Goal: Complete application form

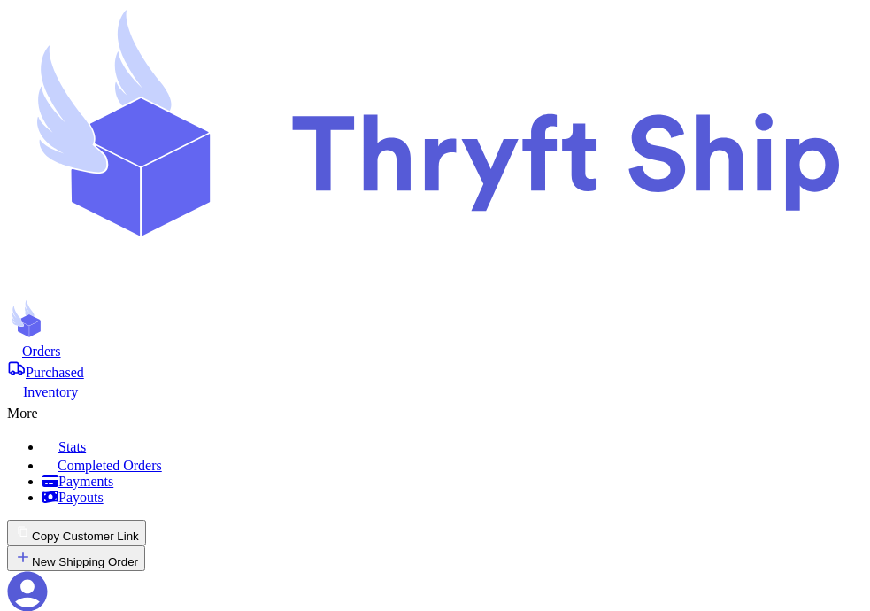
click at [146, 520] on button "Copy Customer Link" at bounding box center [76, 533] width 139 height 26
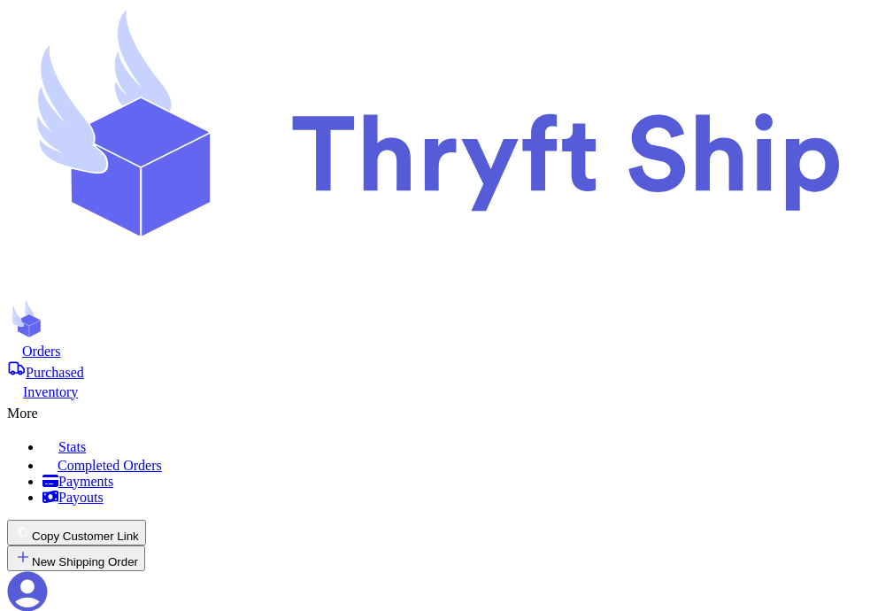
click at [61, 344] on span "Orders" at bounding box center [41, 351] width 39 height 15
checkbox input "true"
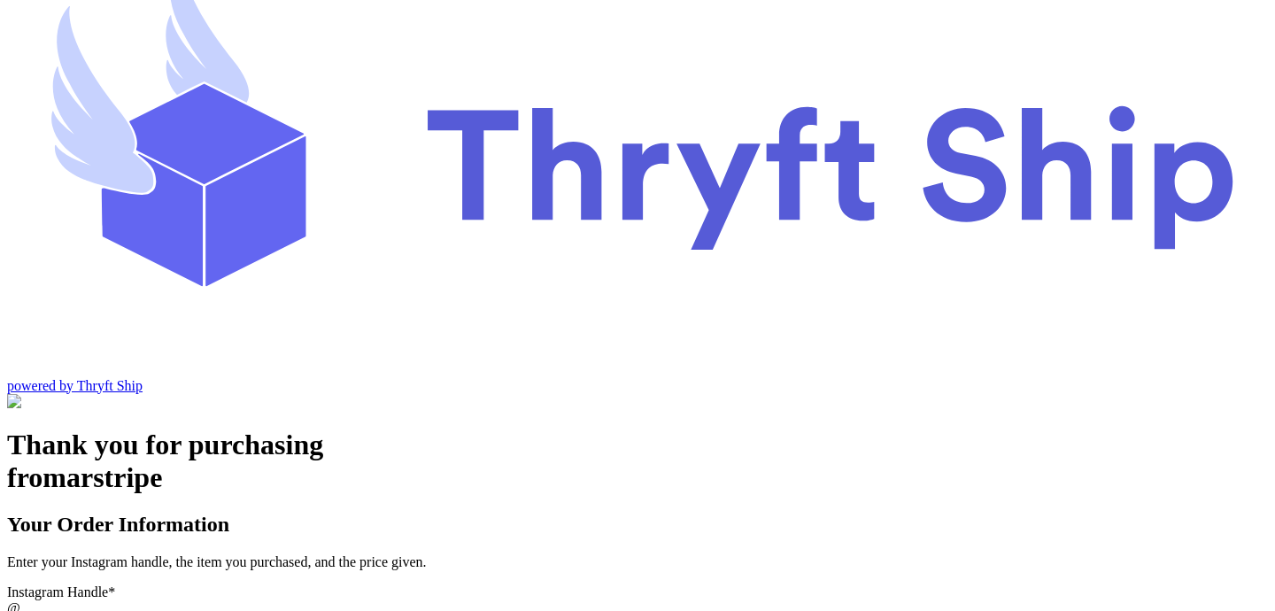
scroll to position [66, 0]
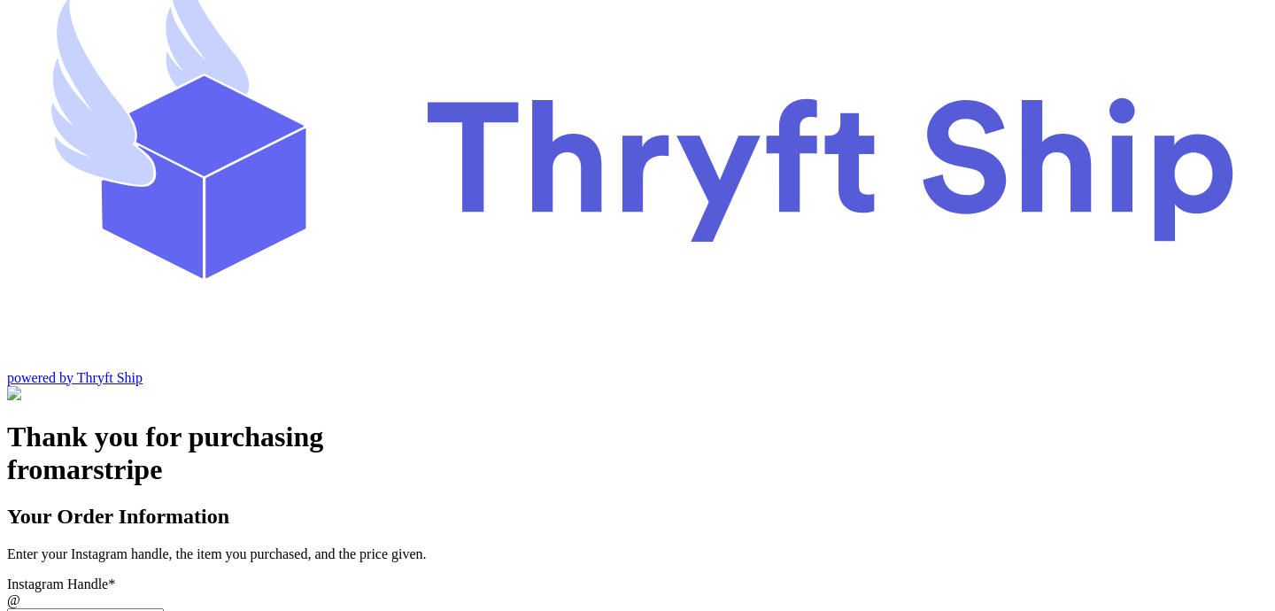
click at [164, 608] on input "Instagram Handle *" at bounding box center [85, 617] width 157 height 19
type input "s"
type input "c"
type input "stripesutomer"
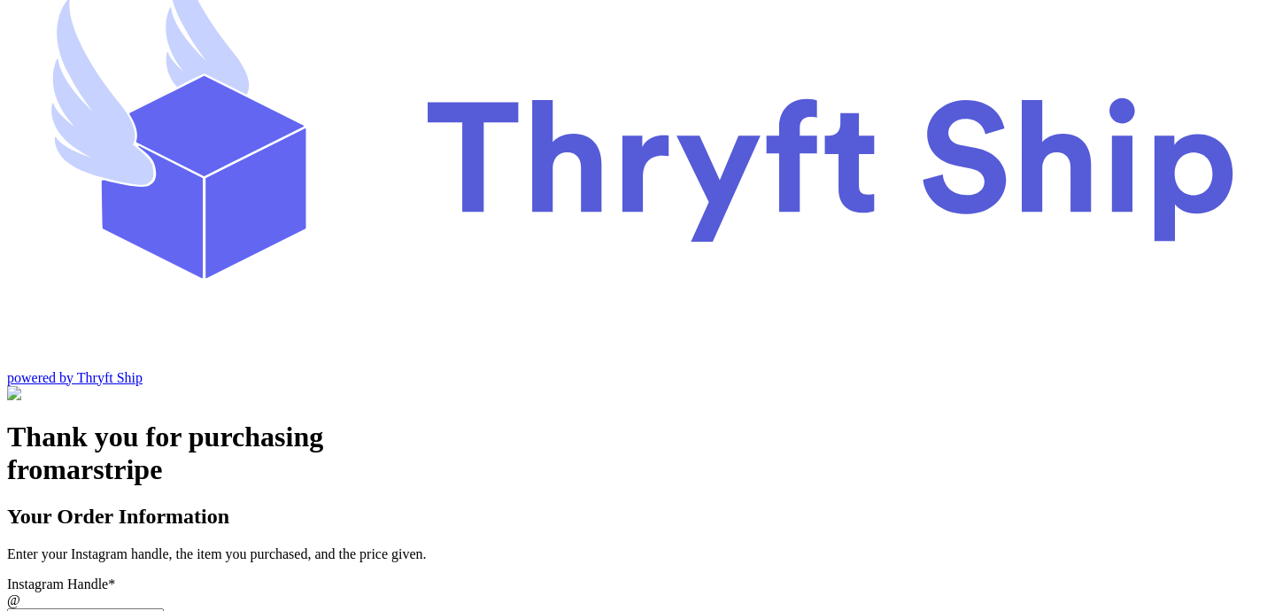
type input "item 1"
type input "100"
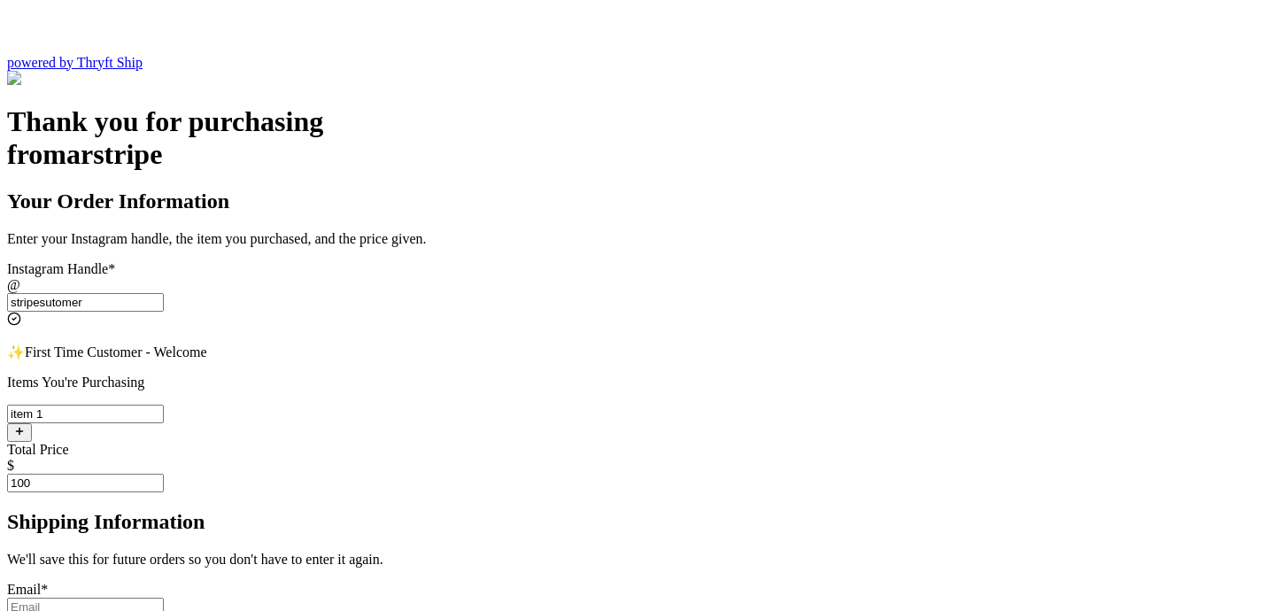
scroll to position [447, 0]
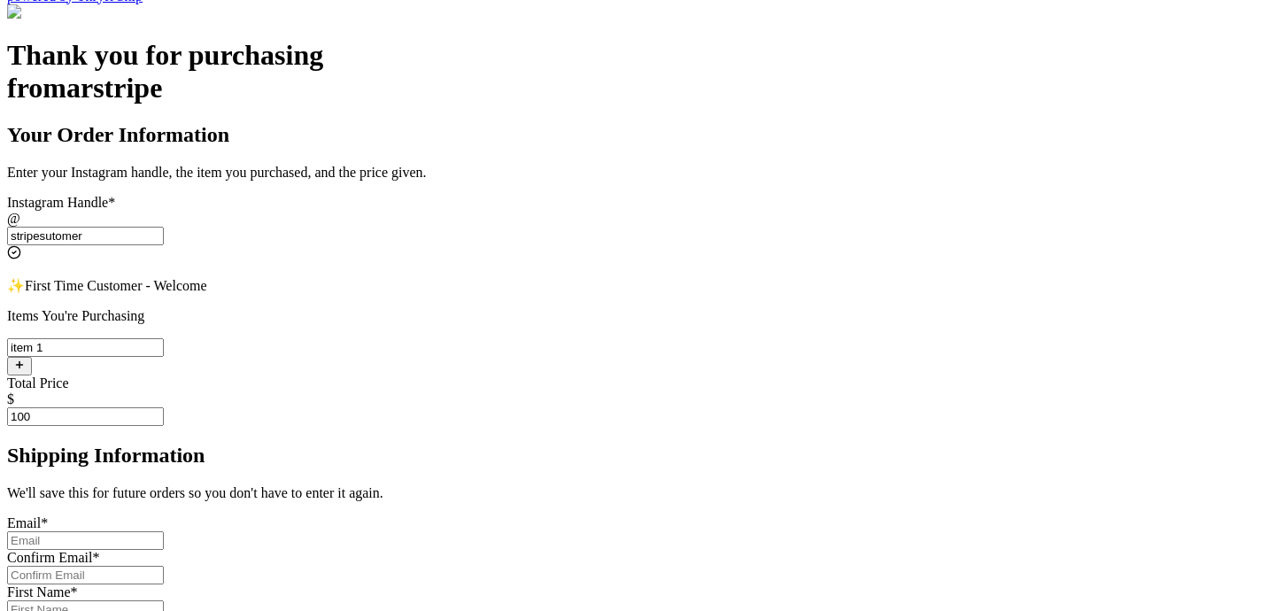
click at [164, 531] on input "Instagram Handle *" at bounding box center [85, 540] width 157 height 19
type input "[EMAIL_ADDRESS][DOMAIN_NAME]"
type input "[PERSON_NAME]"
type input "Rehman"
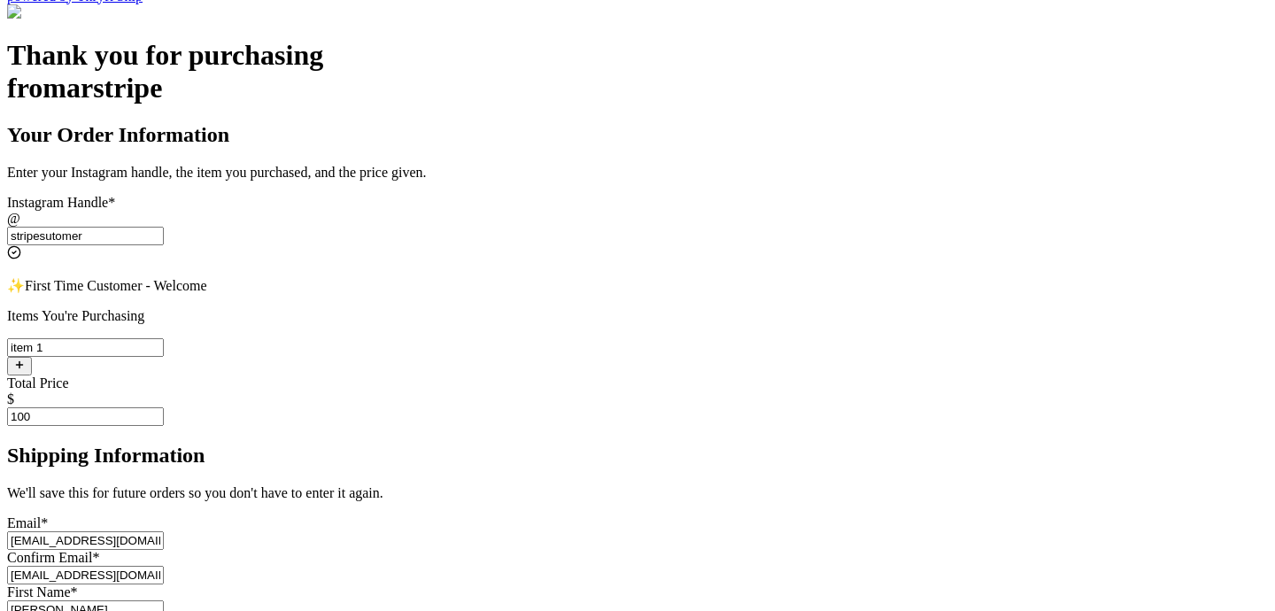
type input "Engineer Town Sector A near [GEOGRAPHIC_DATA]"
type input "Lahore"
click at [164, 531] on input "s.abderrehman@gmail.com" at bounding box center [85, 540] width 157 height 19
type input "[EMAIL_ADDRESS][DOMAIN_NAME]"
click at [164, 566] on input "s.abderrehman@gmail.com" at bounding box center [85, 575] width 157 height 19
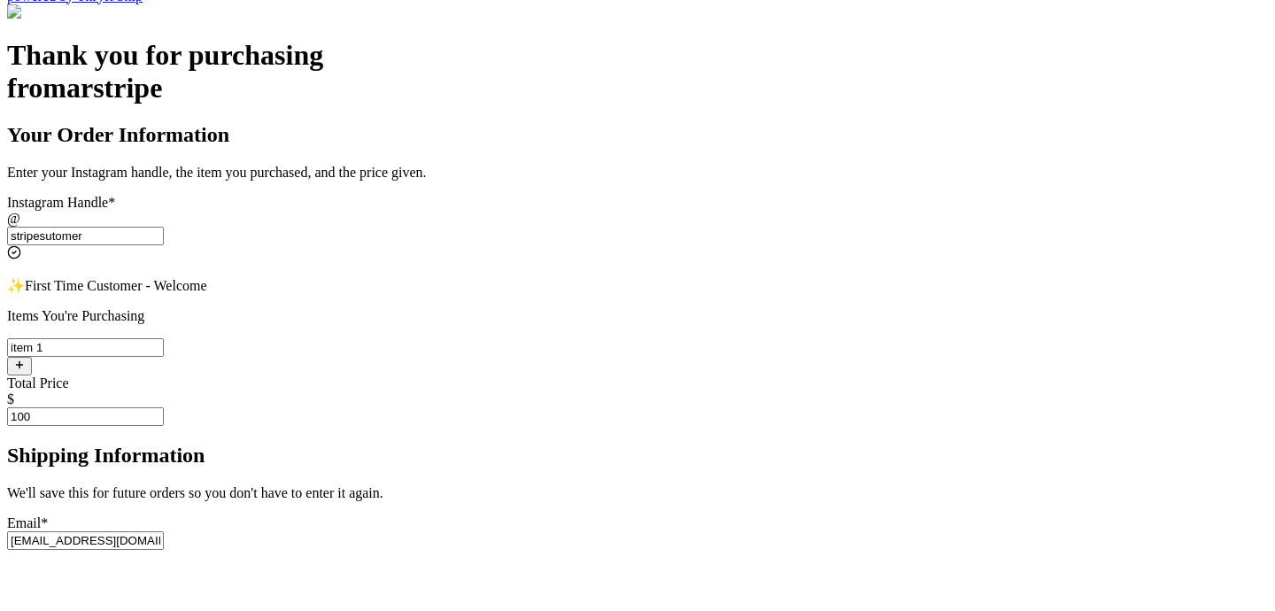
type input "[EMAIL_ADDRESS][DOMAIN_NAME]"
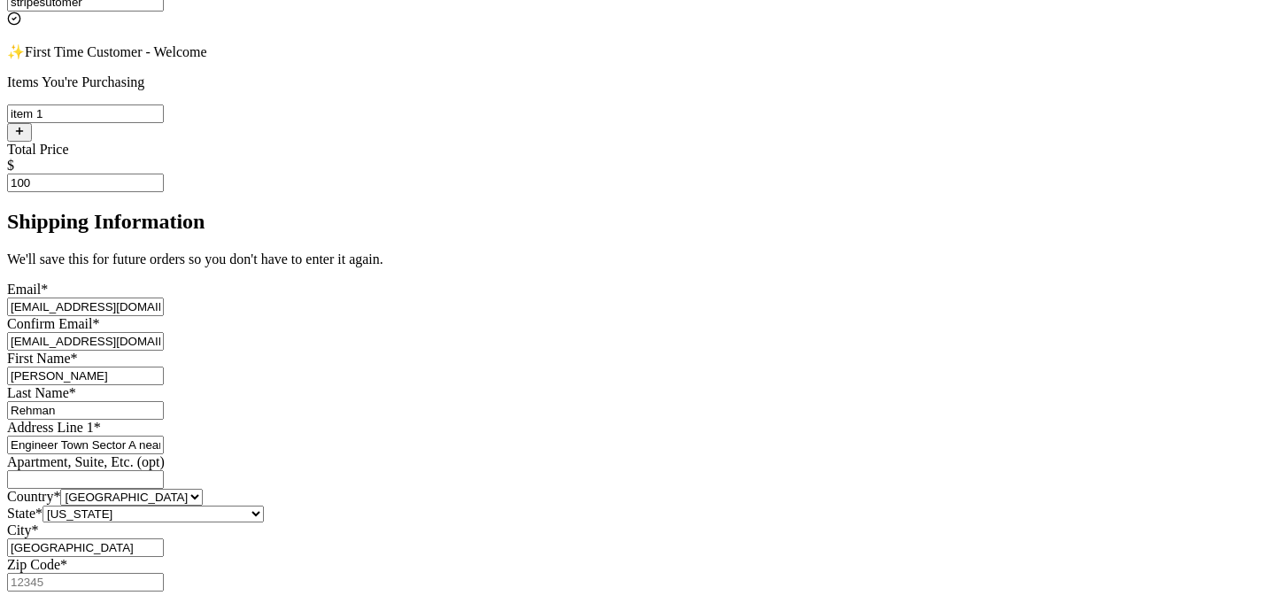
scroll to position [684, 0]
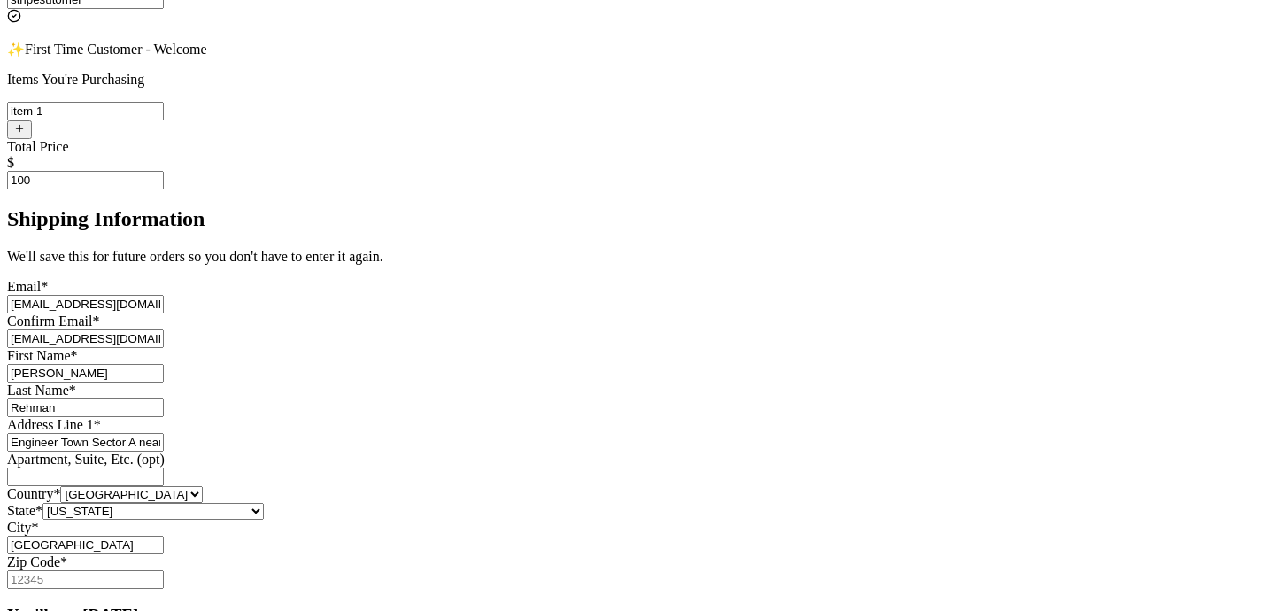
drag, startPoint x: 430, startPoint y: 287, endPoint x: 738, endPoint y: 312, distance: 308.3
click at [739, 312] on div "Shipping Information We'll save this for future orders so you don't have to ent…" at bounding box center [637, 398] width 1261 height 382
paste input "[STREET_ADDRESS]"
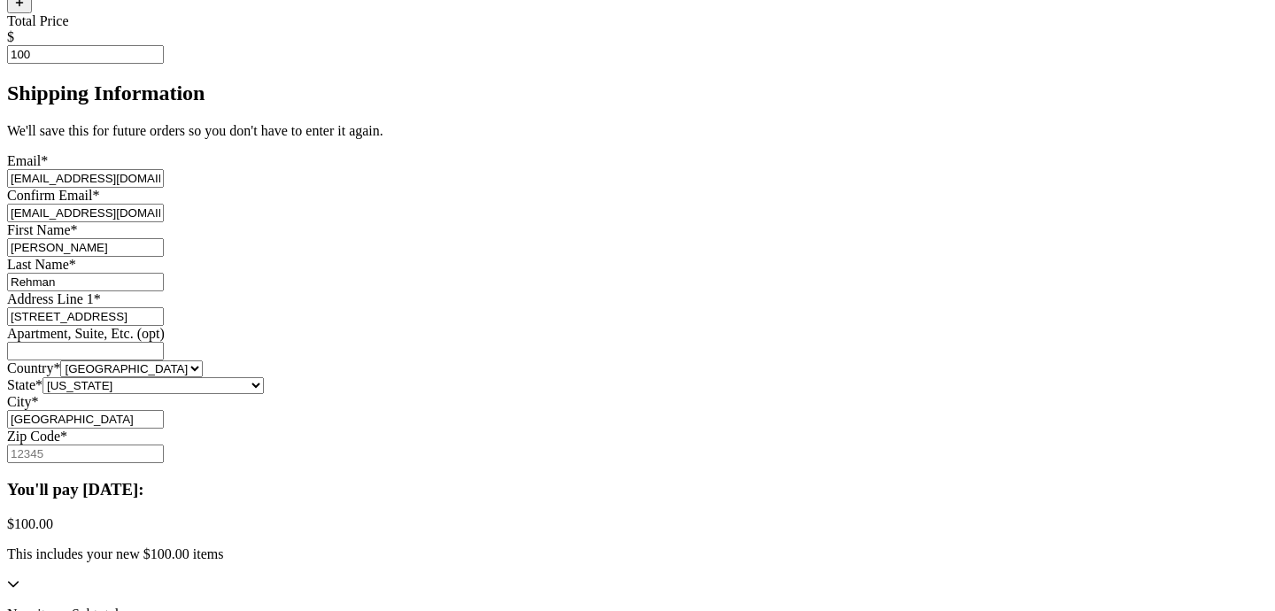
scroll to position [816, 0]
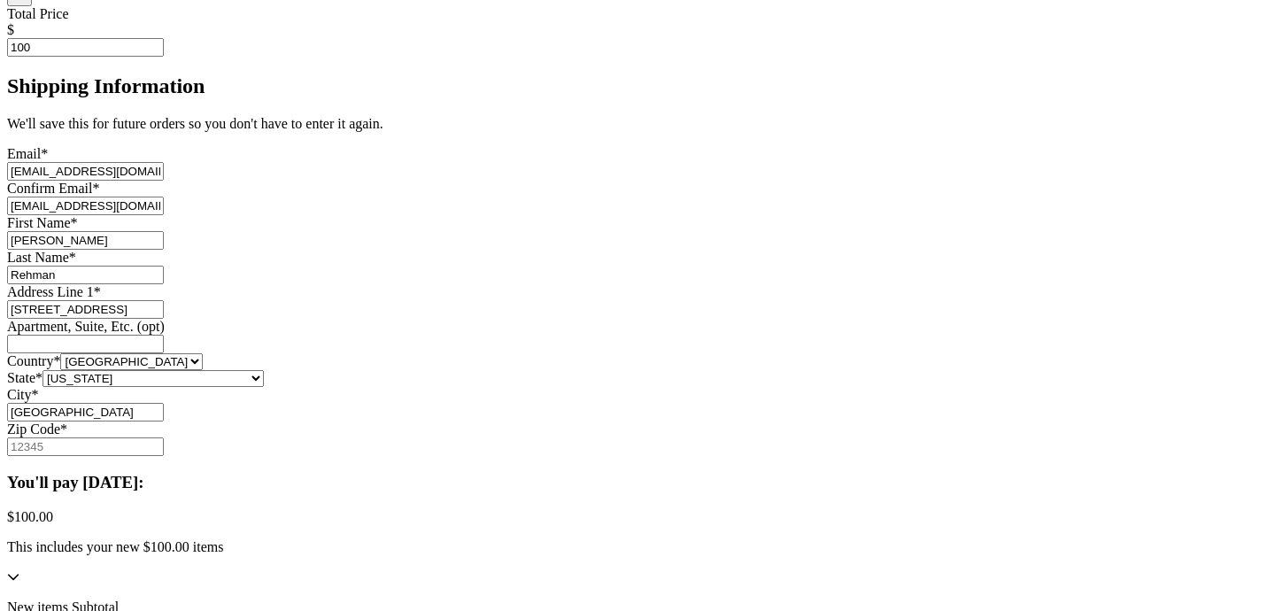
type input "[STREET_ADDRESS]"
click at [264, 370] on select "Alabama Alaska Arizona Arkansas California Colorado Connecticut Delaware Distri…" at bounding box center [153, 378] width 221 height 17
select select "OH"
click at [264, 370] on select "Alabama Alaska Arizona Arkansas California Colorado Connecticut Delaware Distri…" at bounding box center [153, 378] width 221 height 17
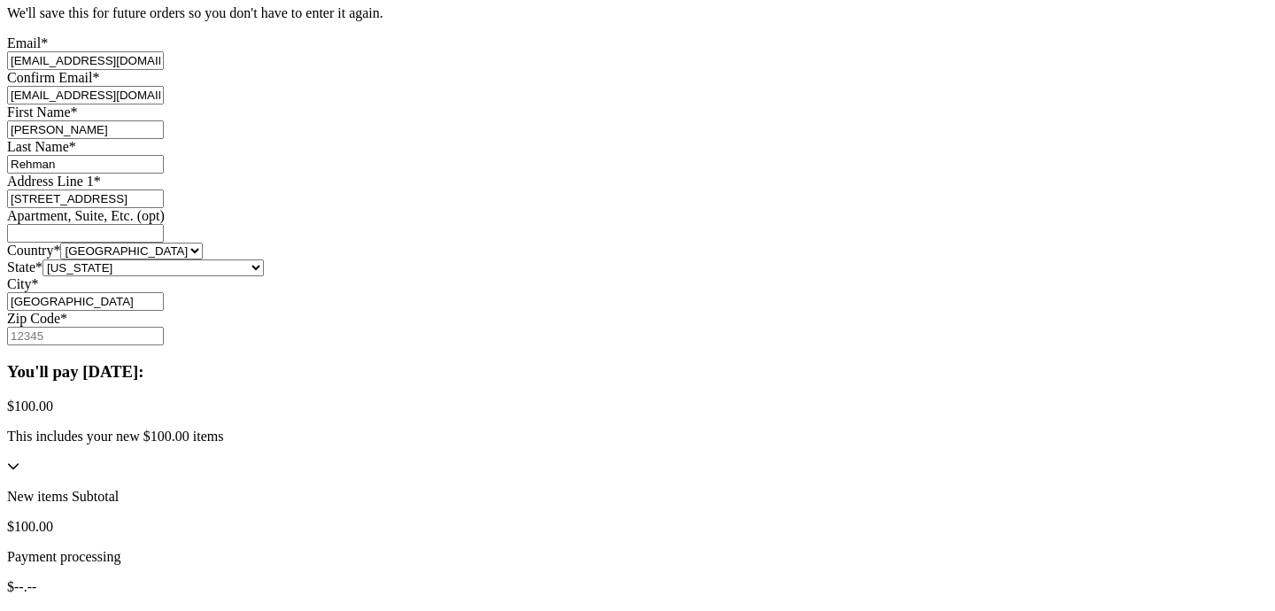
scroll to position [933, 0]
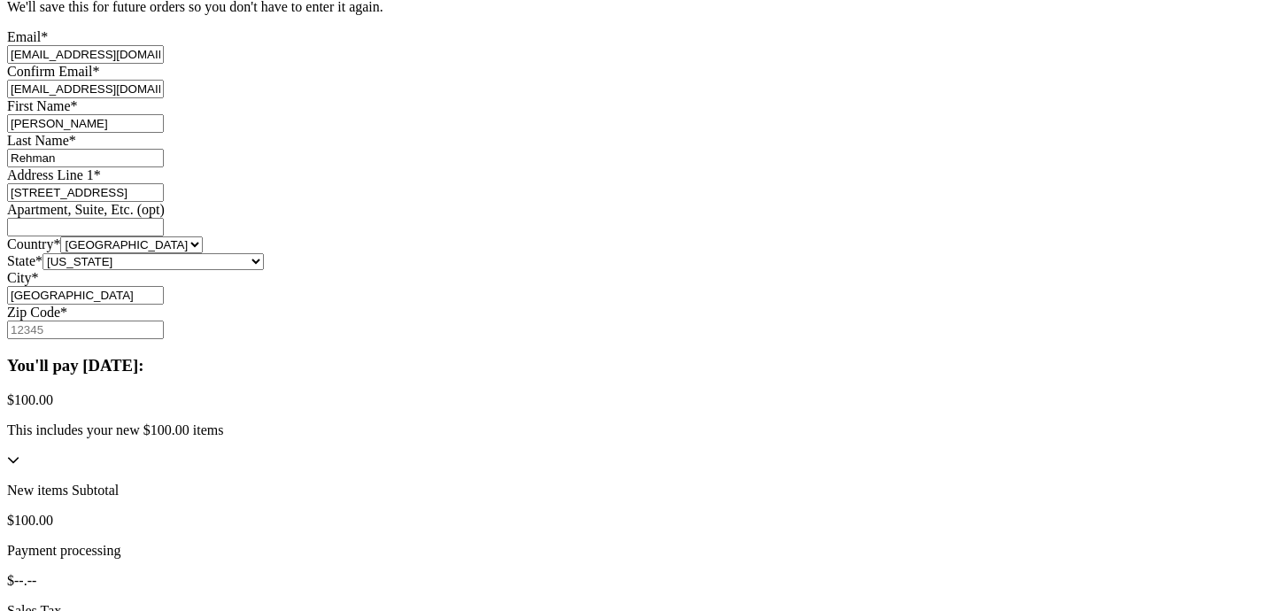
click at [573, 286] on div "City *" at bounding box center [637, 278] width 1261 height 16
click at [164, 305] on input "Lahore" at bounding box center [85, 295] width 157 height 19
paste input "kewood"
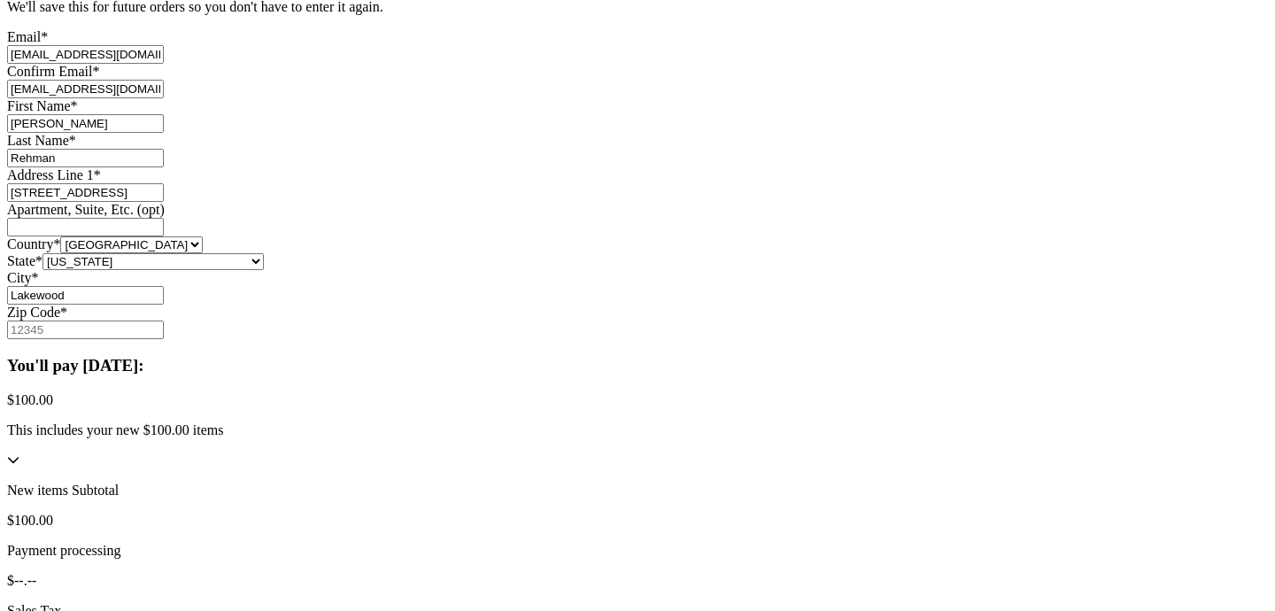
type input "Lakewood"
click at [164, 339] on input "Zip Code *" at bounding box center [85, 330] width 157 height 19
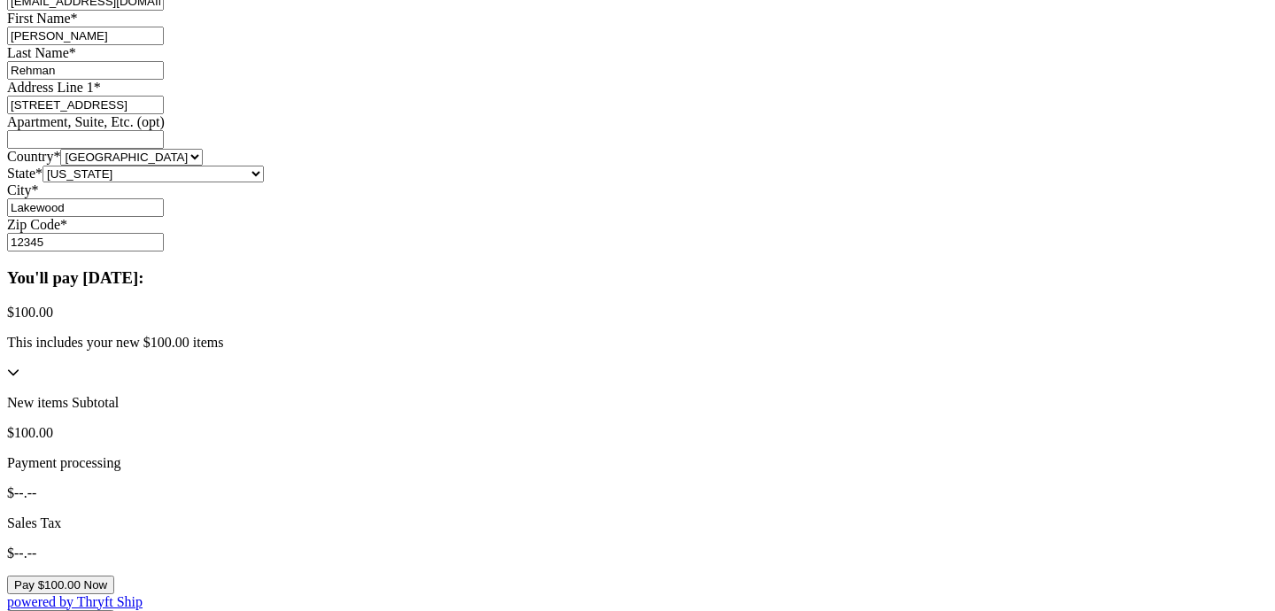
scroll to position [1094, 0]
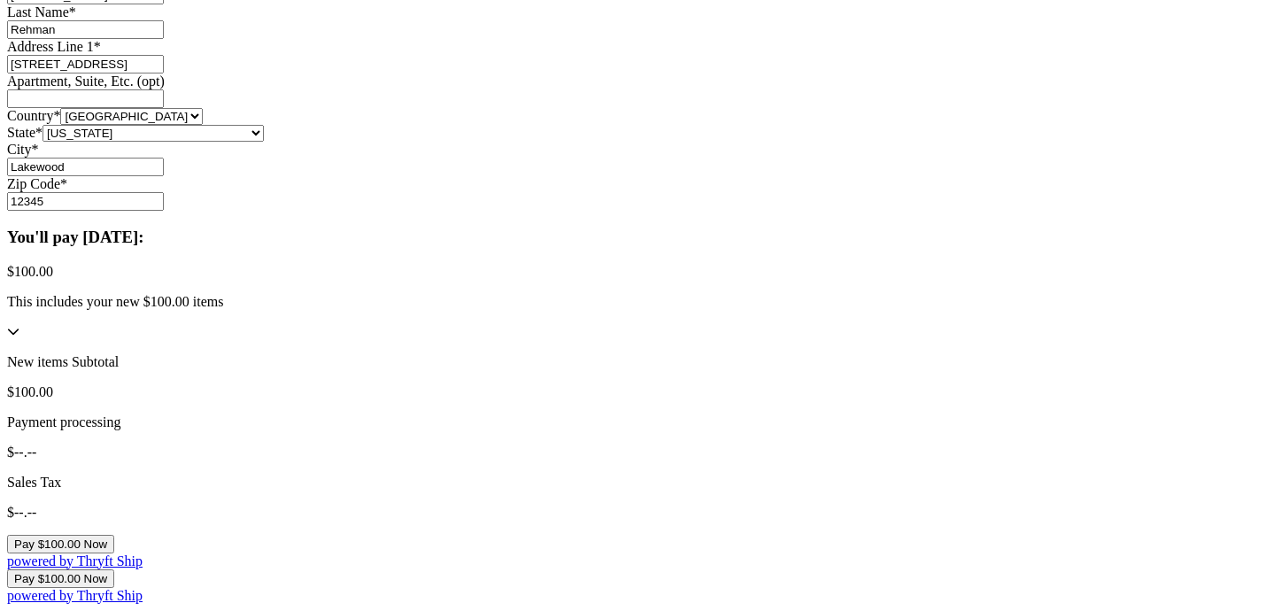
type input "12345"
click at [19, 335] on icon at bounding box center [13, 332] width 11 height 6
click at [19, 337] on icon at bounding box center [13, 331] width 12 height 12
click at [114, 535] on button "Pay $100.00 Now" at bounding box center [60, 544] width 107 height 19
select select "OH"
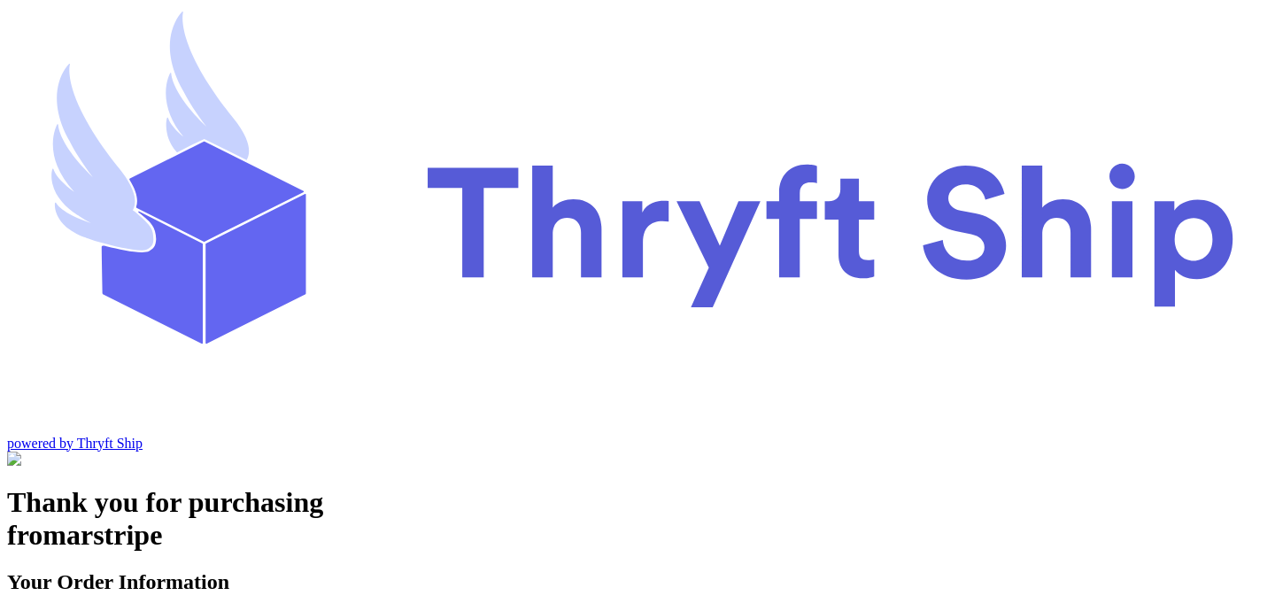
scroll to position [49, 0]
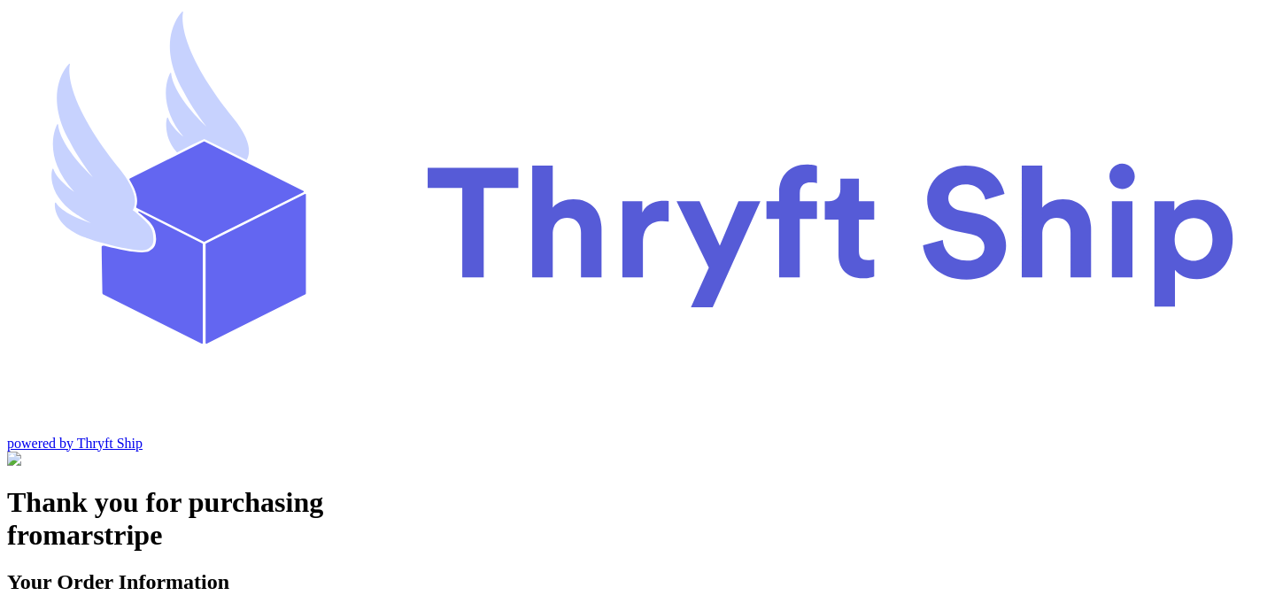
type input "stripecustomer"
type input "item 2"
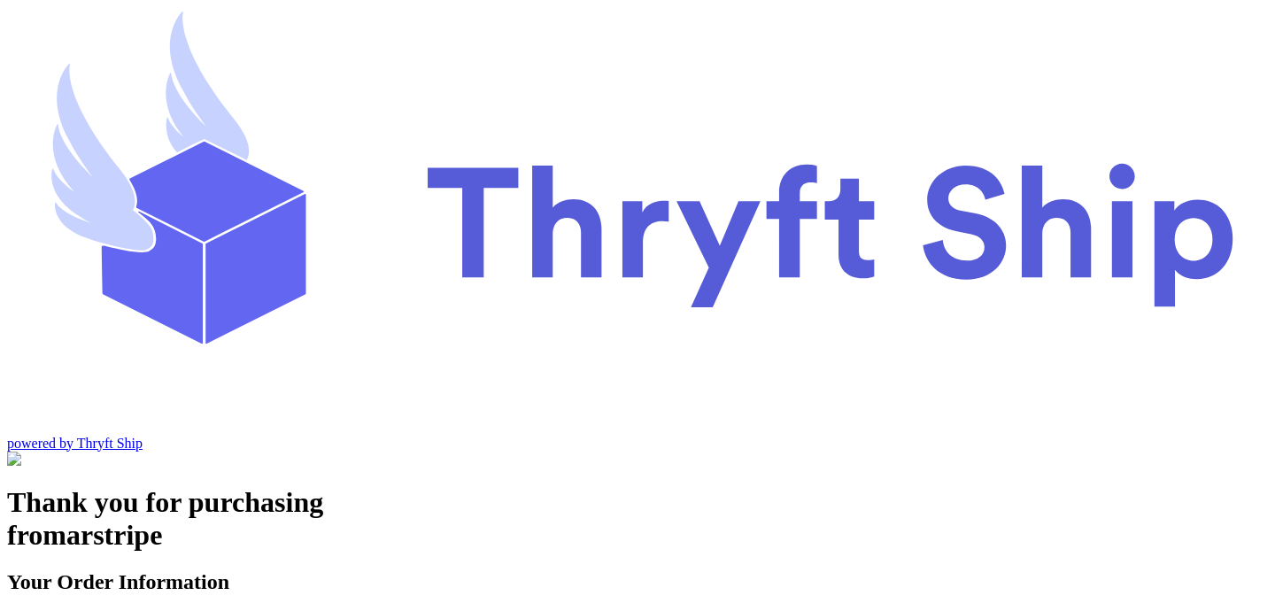
paste input "text"
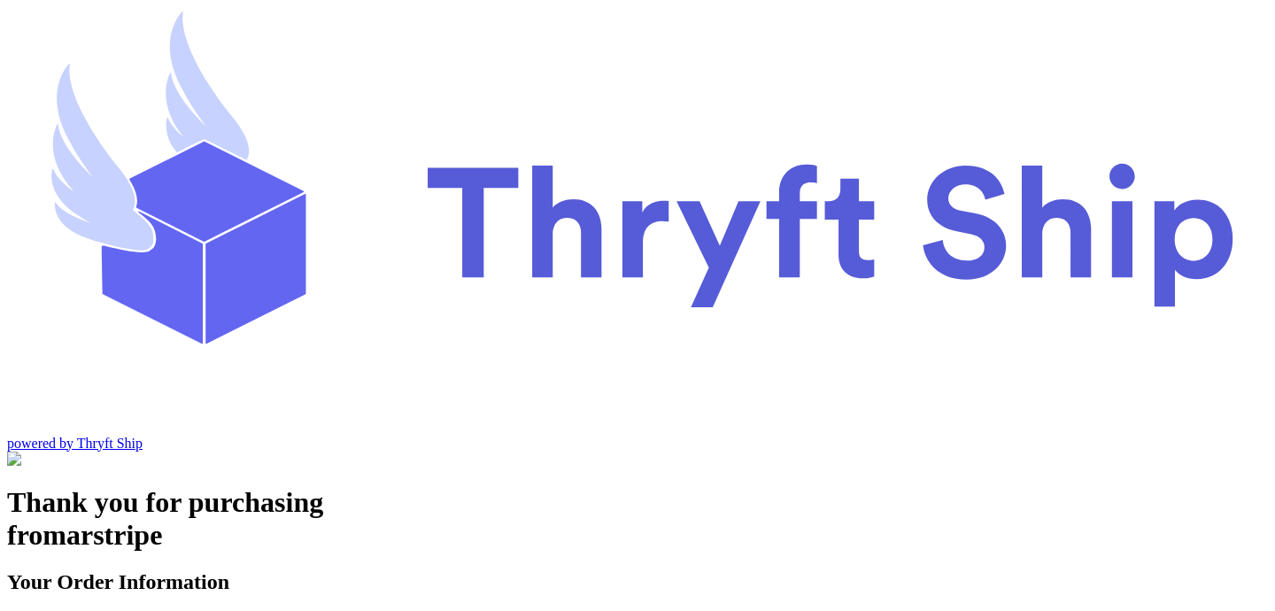
type input "stripesutomer"
select select "OH"
type input "Lakewood"
type input "12345"
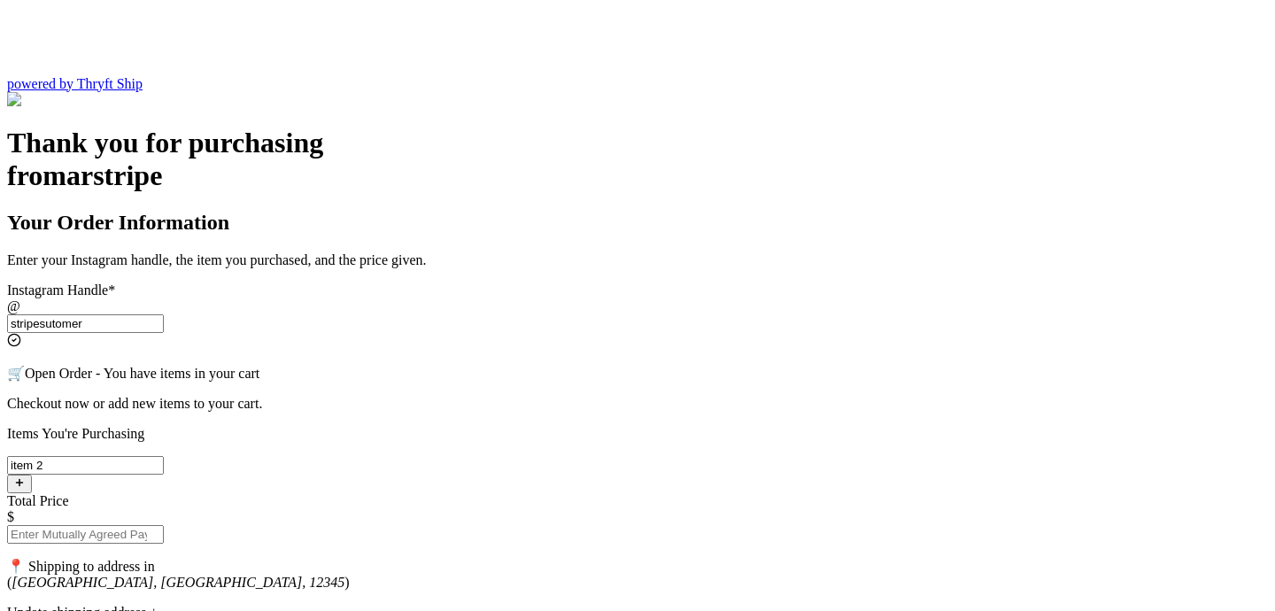
scroll to position [430, 0]
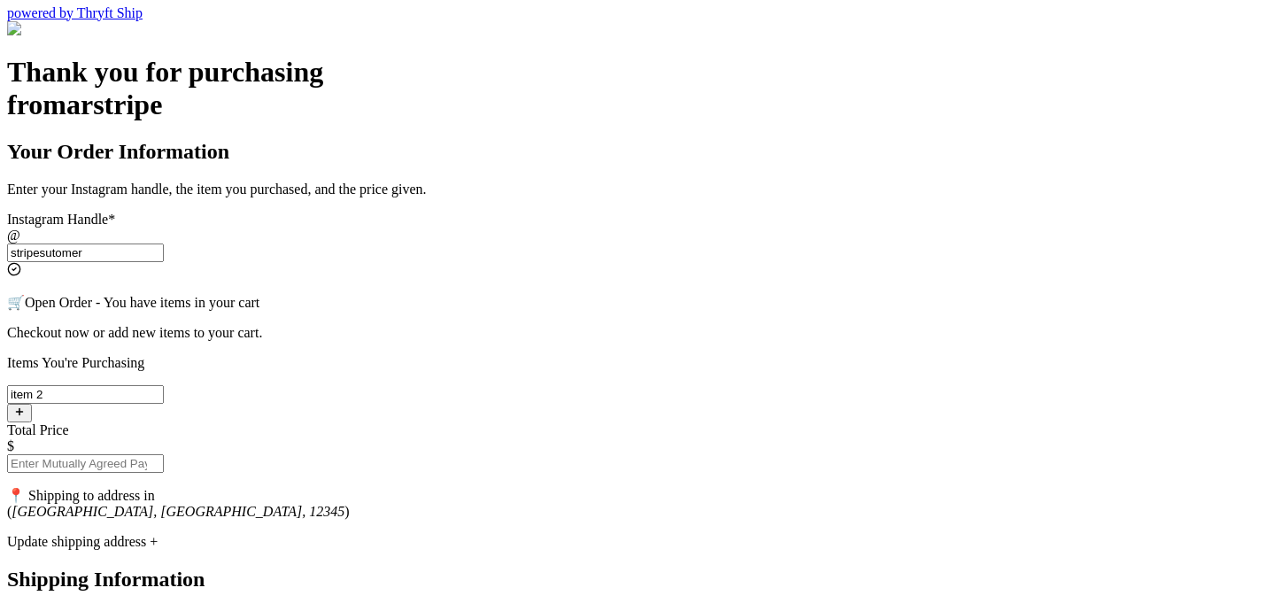
type input "stripesutomer"
click at [164, 454] on input "Total Price" at bounding box center [85, 463] width 157 height 19
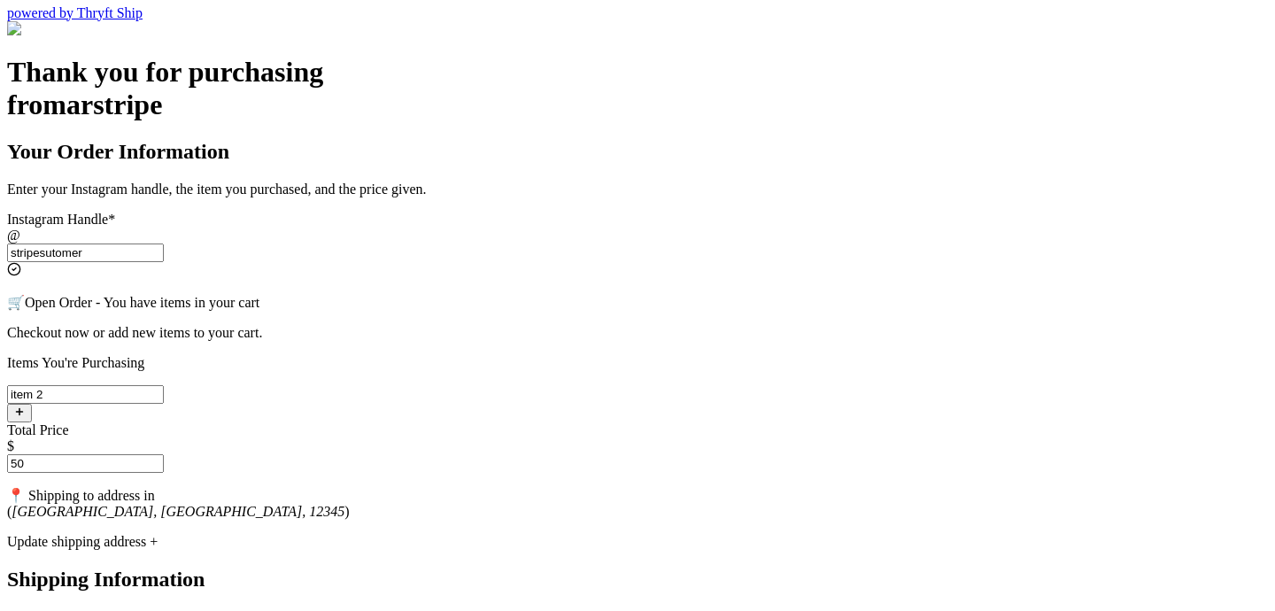
type input "50"
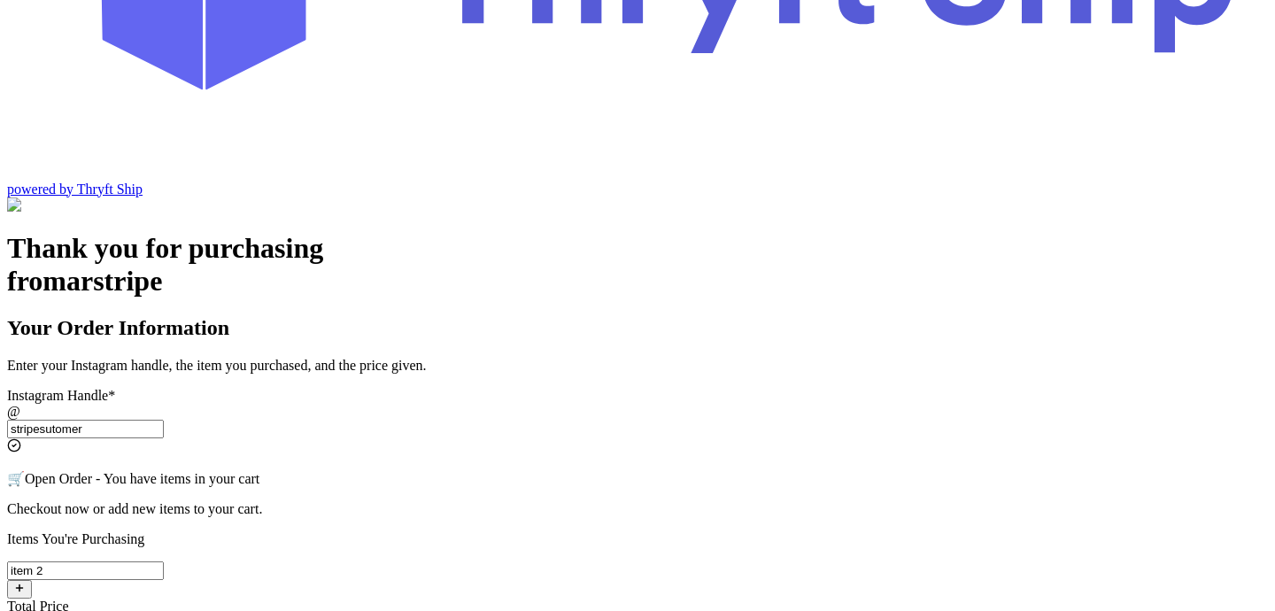
scroll to position [147, 0]
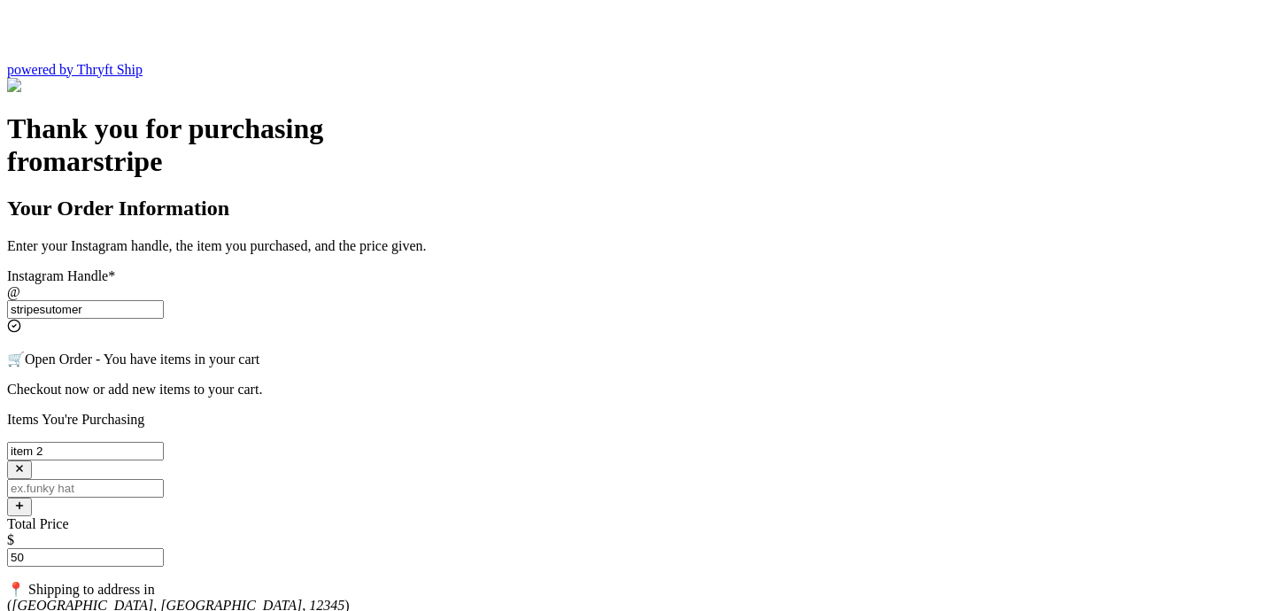
scroll to position [386, 0]
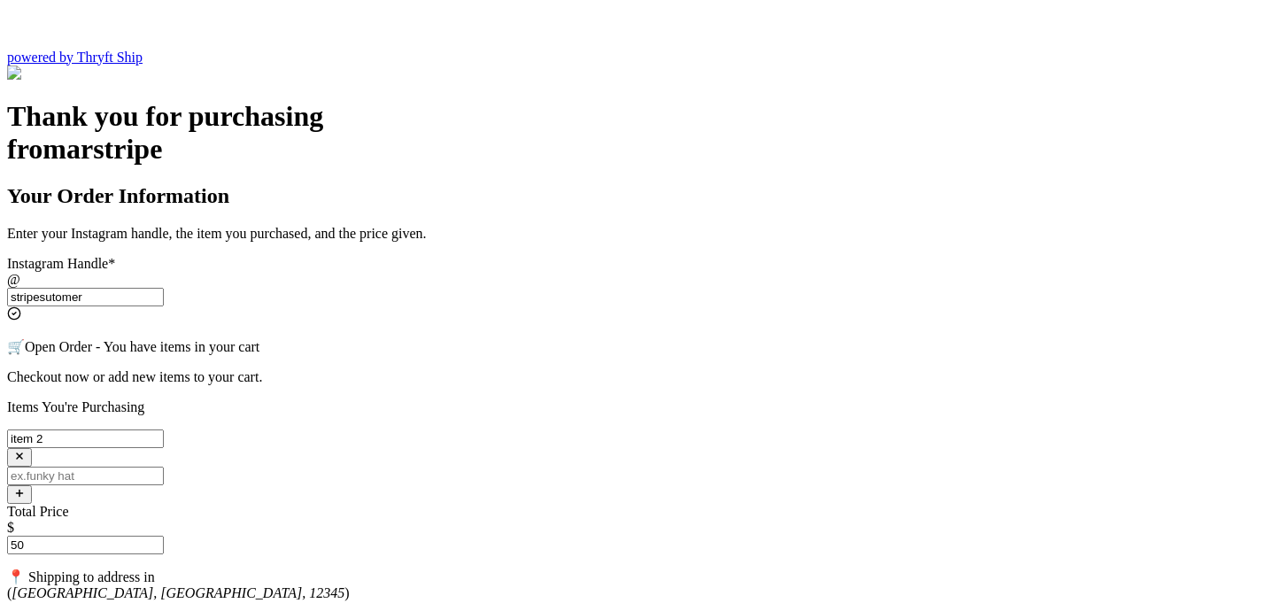
click at [164, 467] on input "Instagram Handle *" at bounding box center [85, 476] width 157 height 19
type input "item 3"
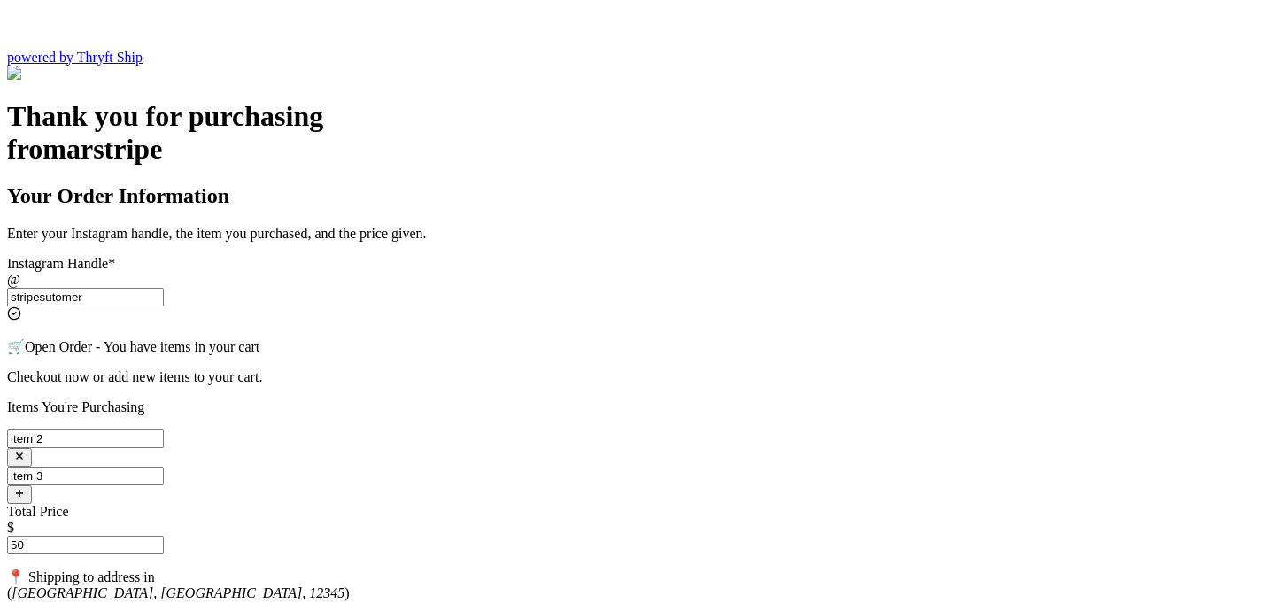
click at [32, 485] on button "button" at bounding box center [19, 494] width 25 height 19
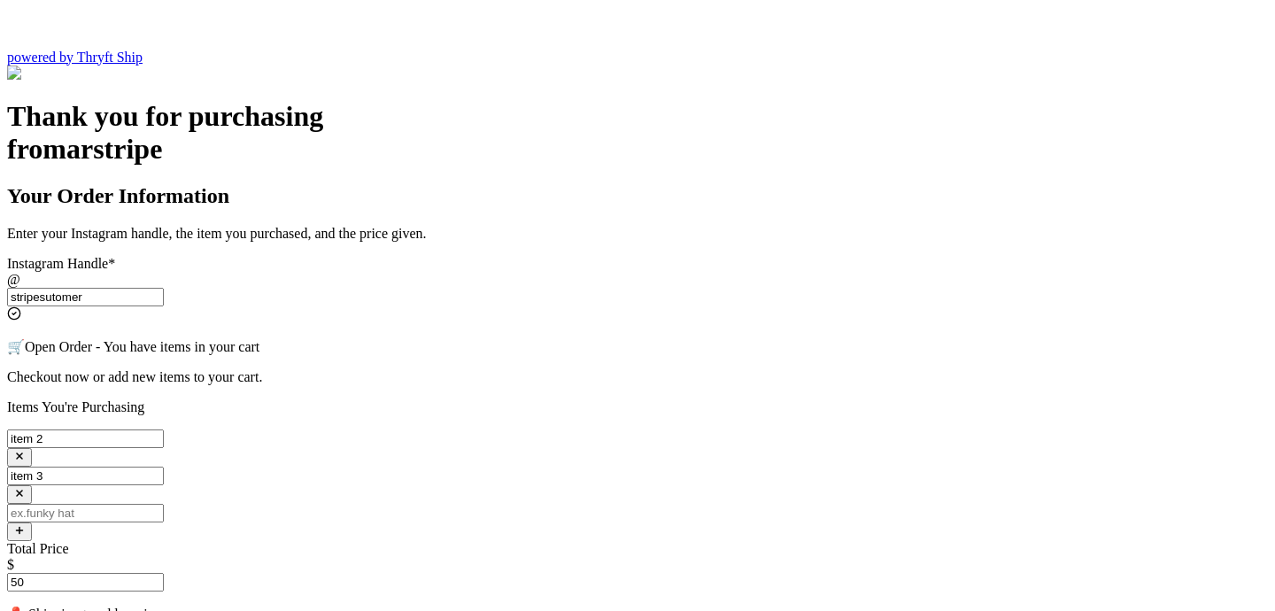
click at [164, 573] on input "50" at bounding box center [85, 582] width 157 height 19
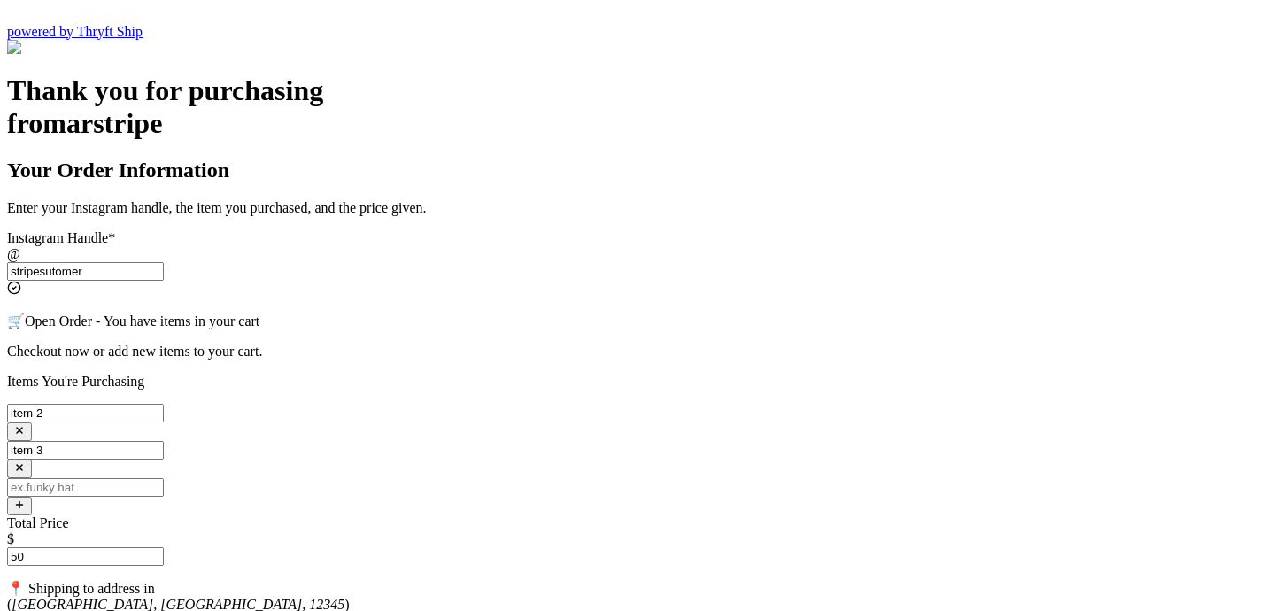
scroll to position [519, 0]
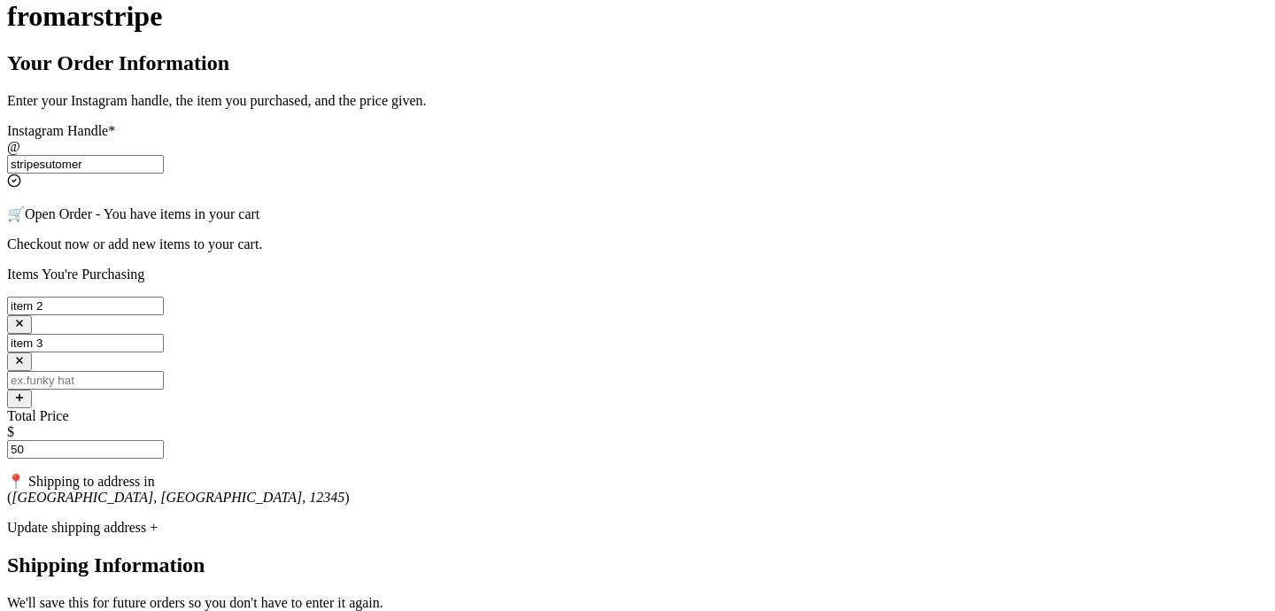
select select "OH"
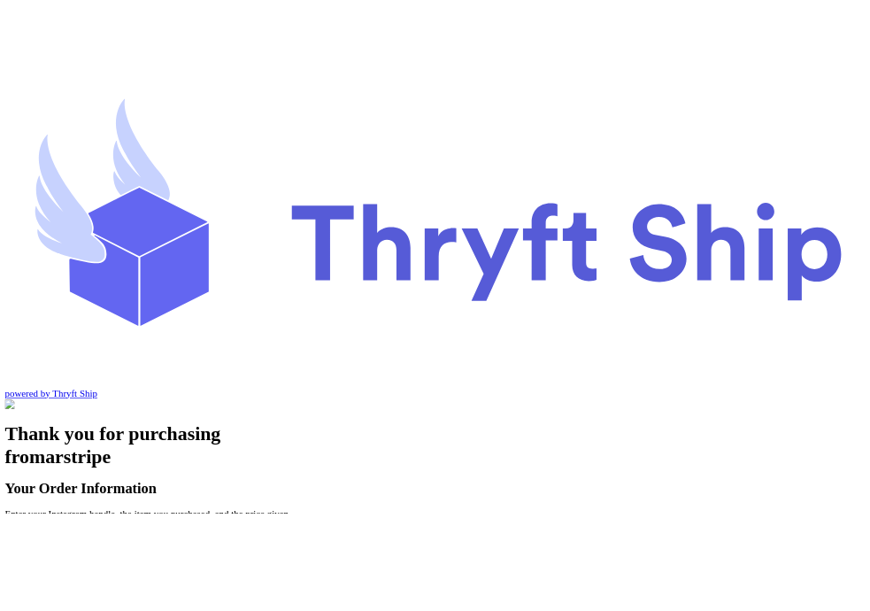
scroll to position [0, 0]
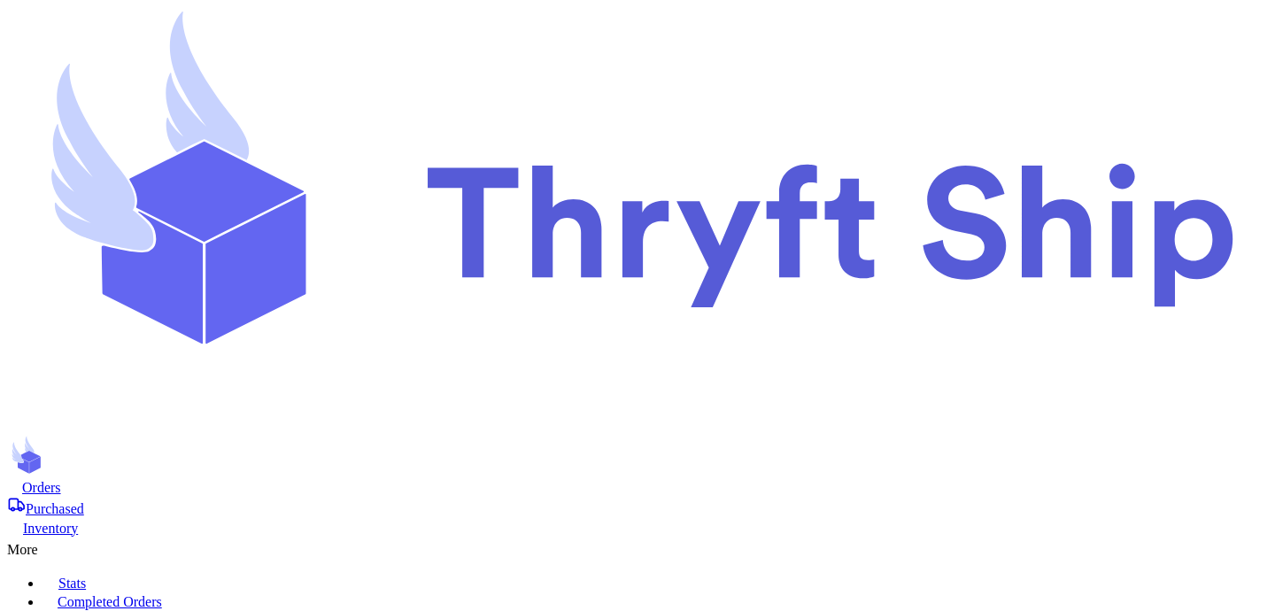
select select "paid"
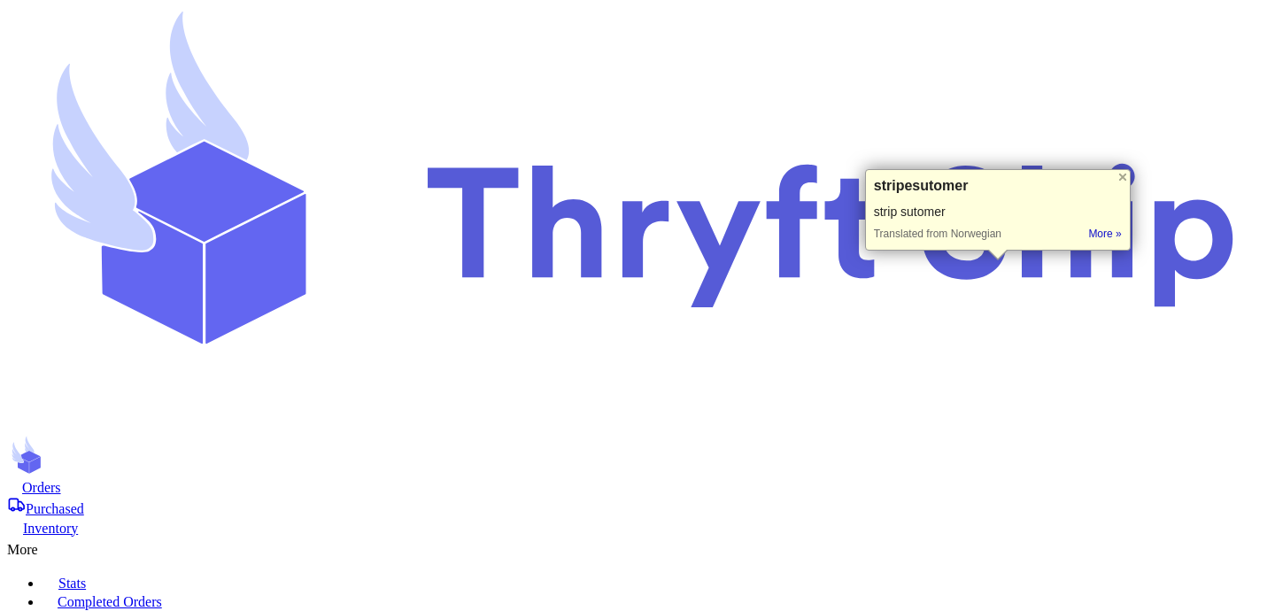
copy div "stripesutomer"
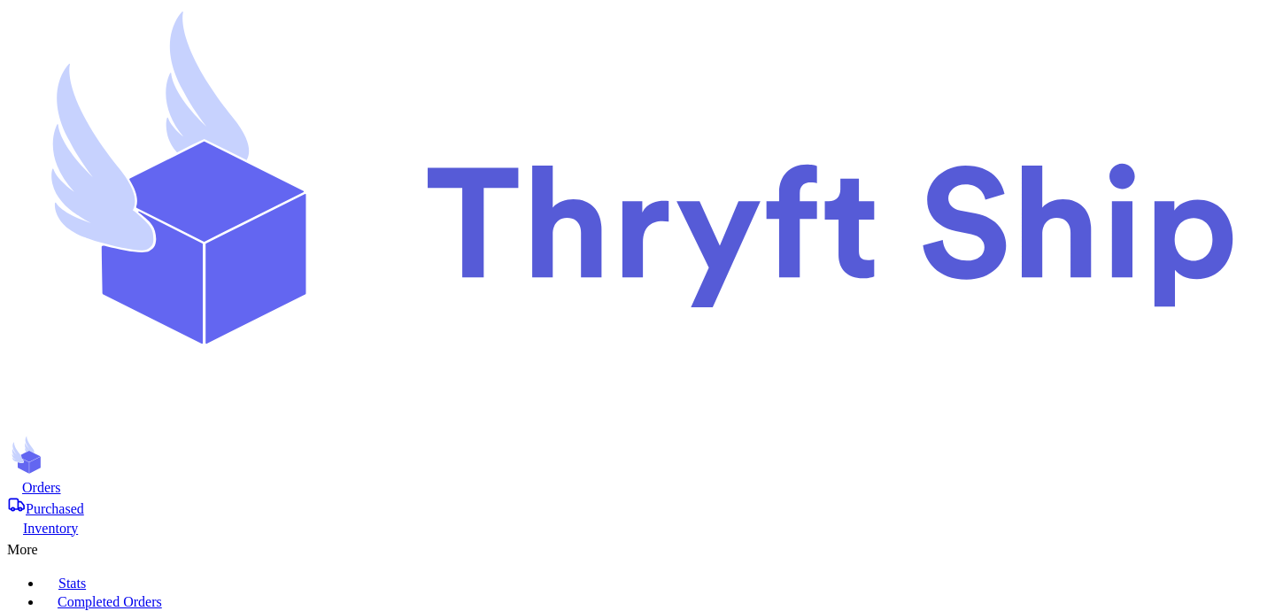
scroll to position [200, 0]
select select "paid"
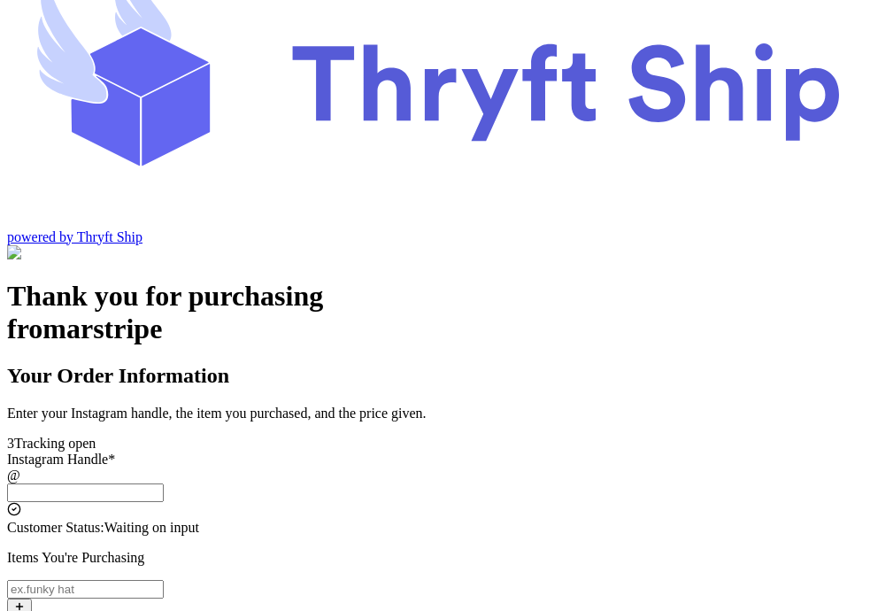
scroll to position [75, 0]
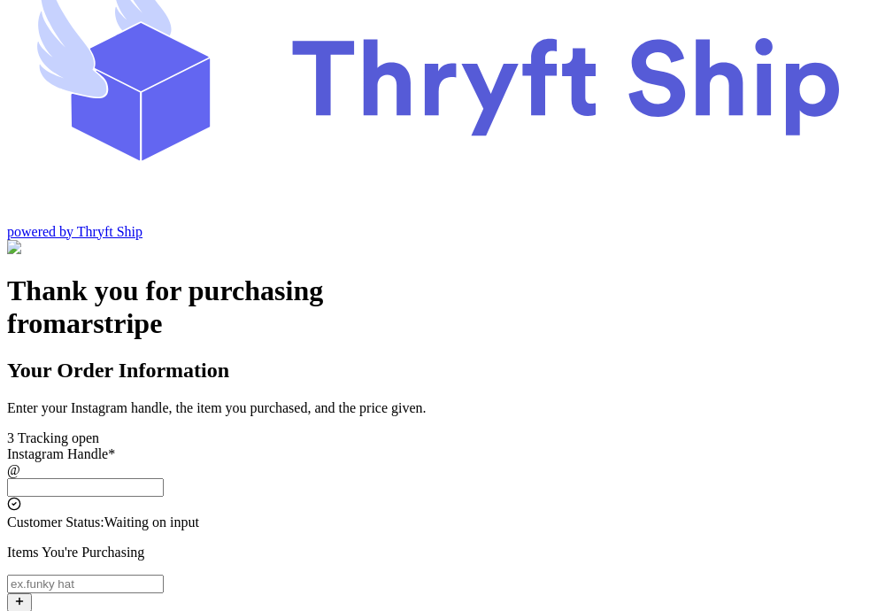
click at [164, 478] on input "Instagram Handle *" at bounding box center [85, 487] width 157 height 19
type input "stripesutomer"
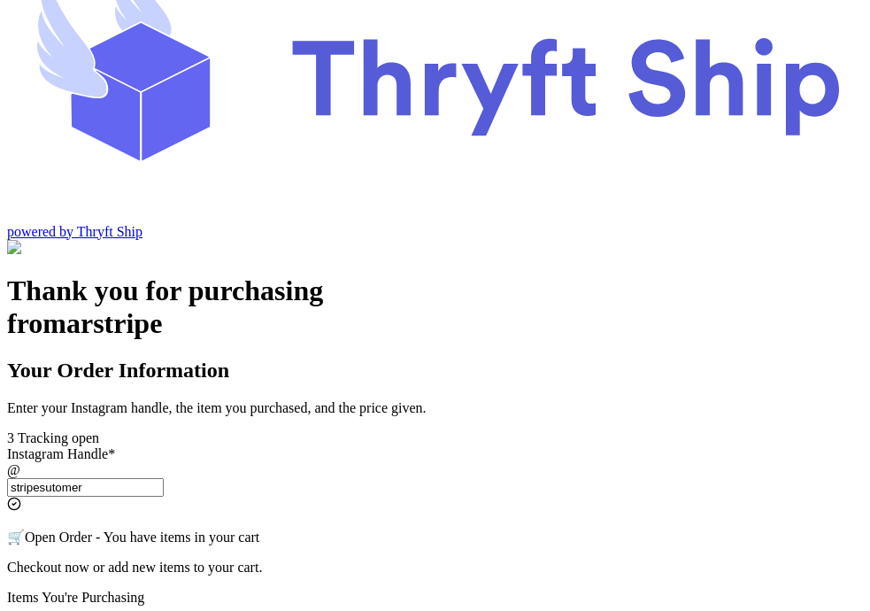
select select "OH"
type input "Lakewood"
type input "12345"
type input "stripesutomer"
select select "OH"
